Goal: Information Seeking & Learning: Learn about a topic

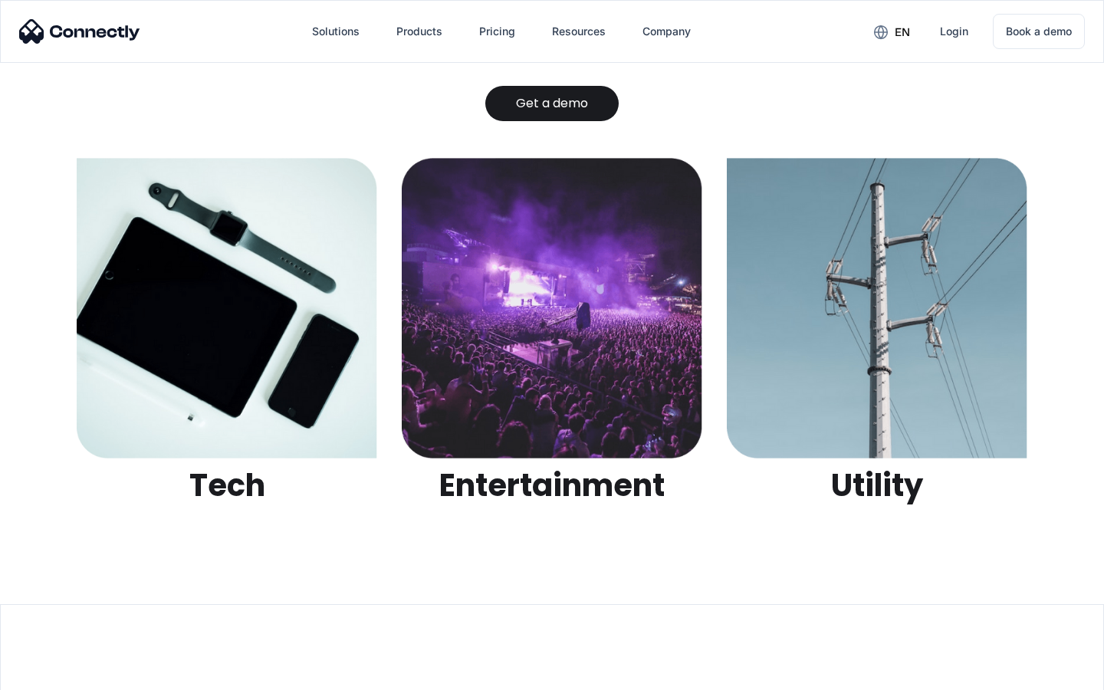
scroll to position [4837, 0]
